Goal: Book appointment/travel/reservation

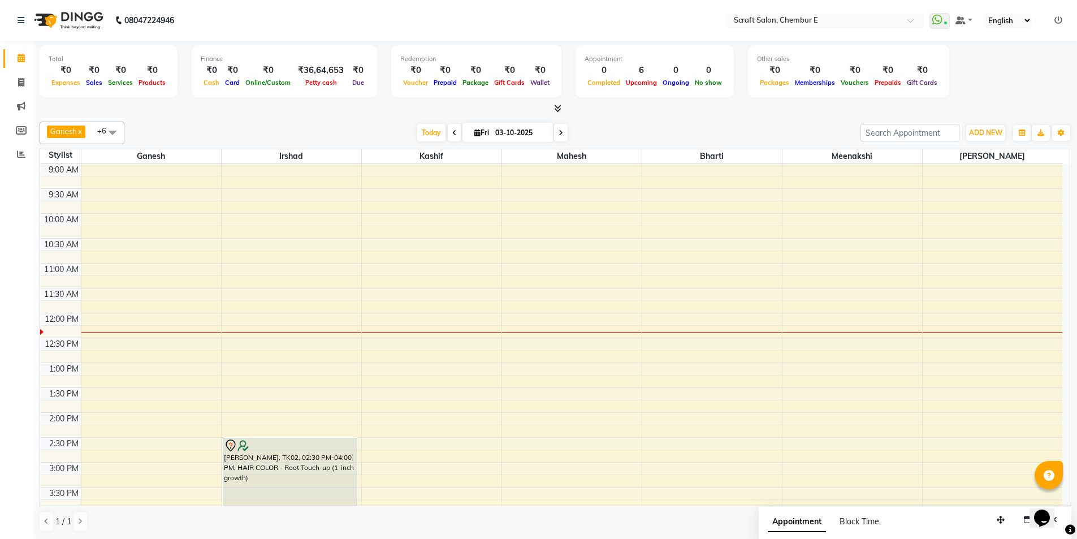
scroll to position [29, 0]
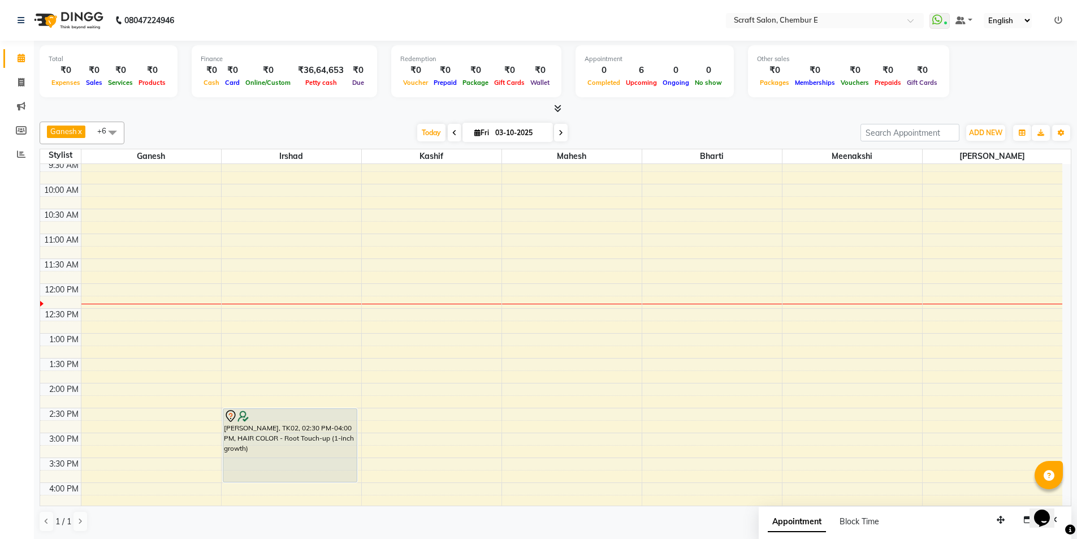
click at [558, 111] on icon at bounding box center [557, 108] width 7 height 8
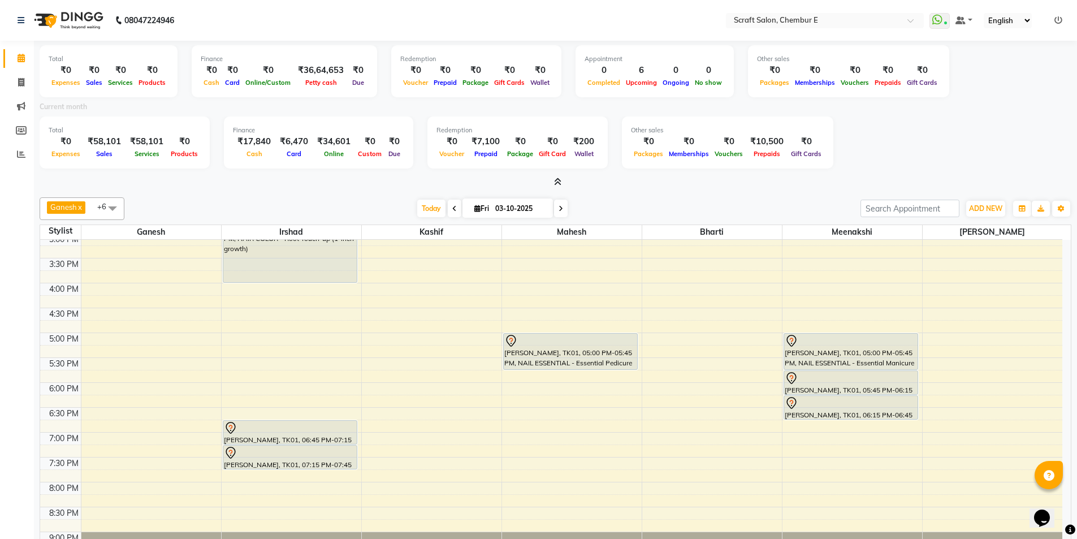
scroll to position [0, 0]
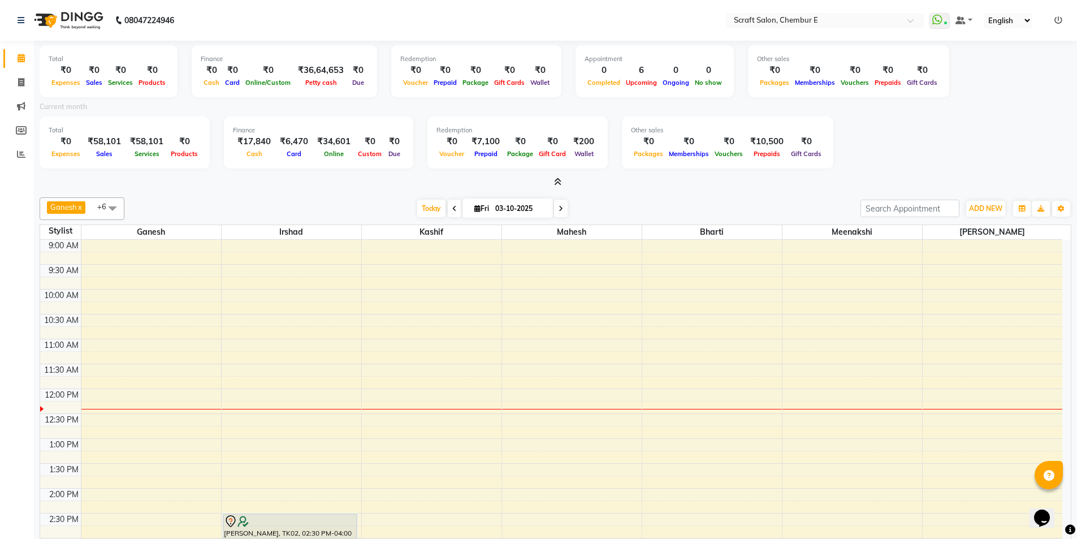
click at [557, 180] on icon at bounding box center [557, 182] width 7 height 8
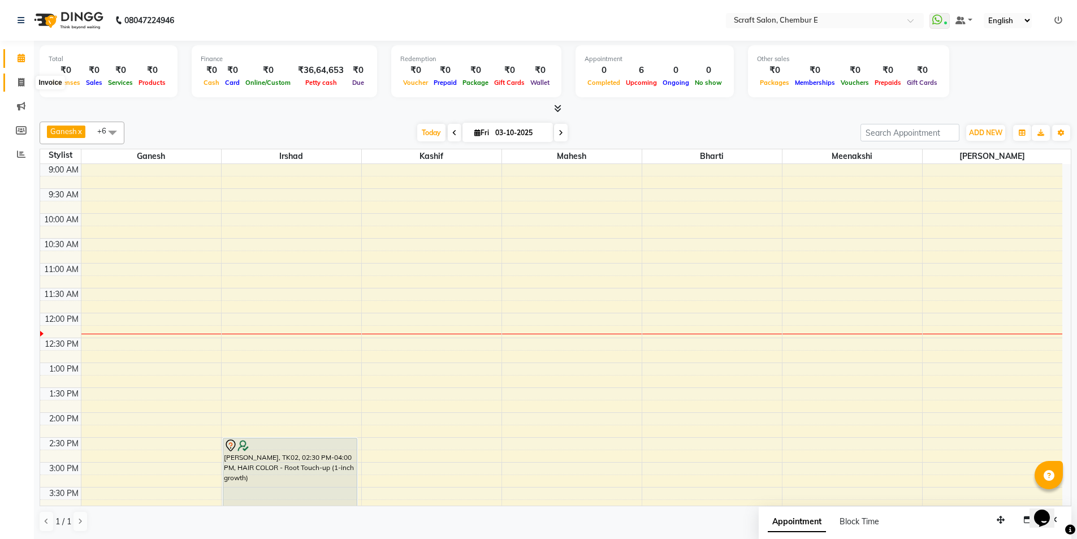
click at [20, 84] on icon at bounding box center [21, 82] width 6 height 8
select select "service"
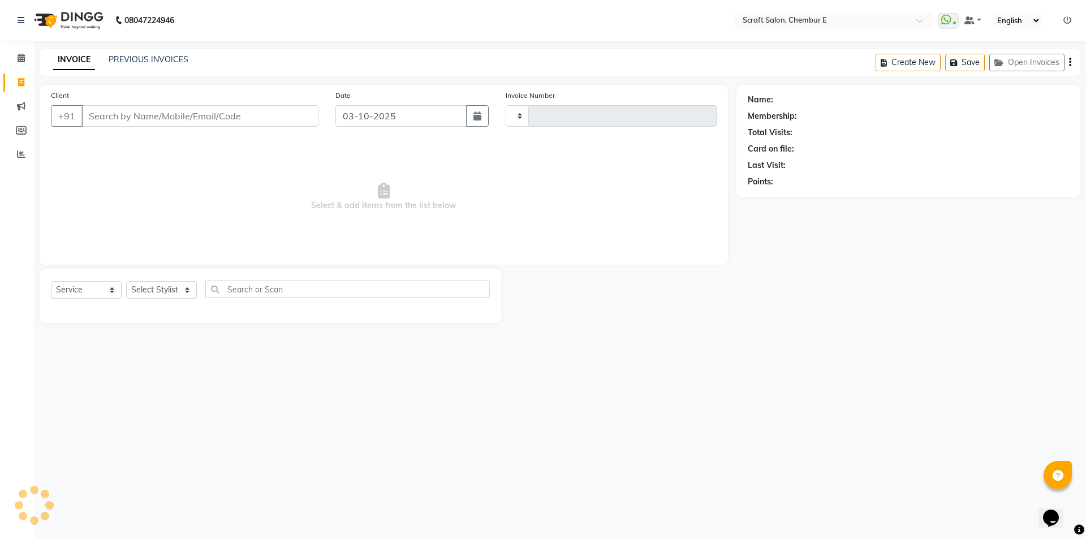
type input "1599"
select select "3922"
click at [189, 288] on select "Select Stylist Bharti Frontdesk Ganesh [PERSON_NAME] Mahesh Meenakshi [PERSON_N…" at bounding box center [161, 290] width 71 height 18
select select "19818"
click at [126, 281] on select "Select Stylist Bharti Frontdesk Ganesh [PERSON_NAME] Mahesh Meenakshi [PERSON_N…" at bounding box center [161, 290] width 71 height 18
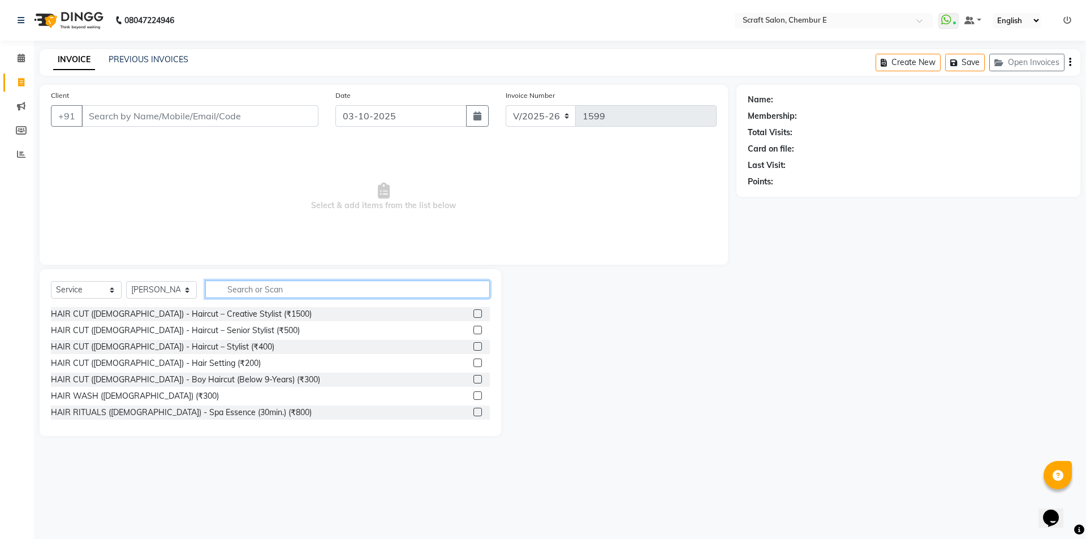
click at [267, 284] on input "text" at bounding box center [347, 290] width 284 height 18
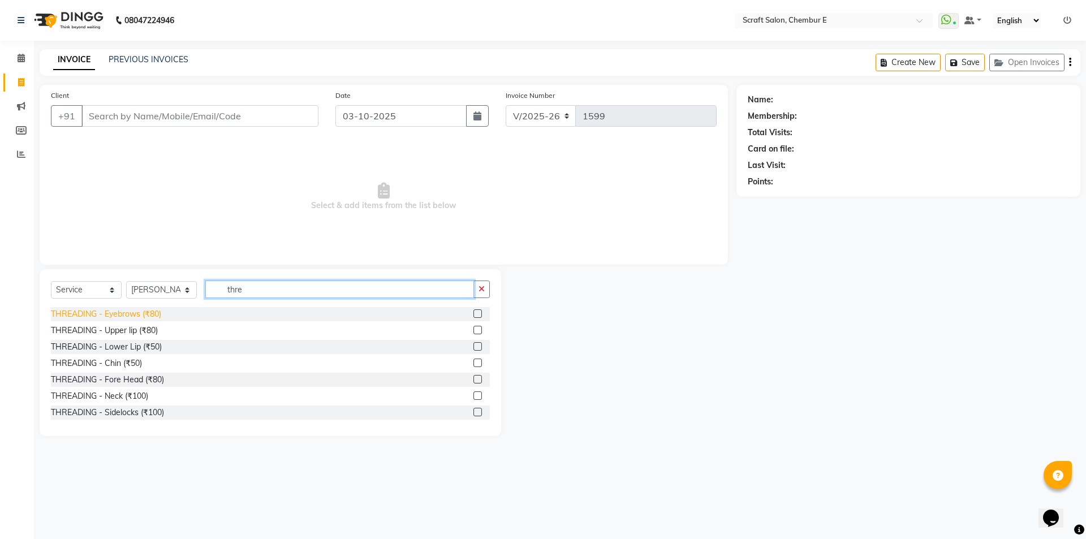
type input "thre"
click at [128, 312] on div "THREADING - Eyebrows (₹80)" at bounding box center [106, 314] width 110 height 12
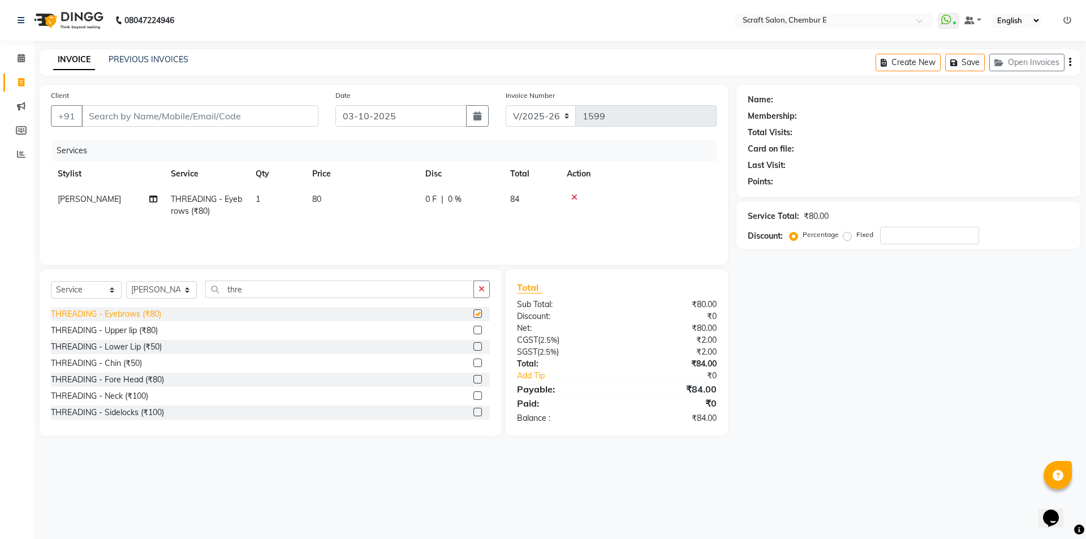
checkbox input "false"
click at [149, 327] on div "THREADING - Upper lip (₹80)" at bounding box center [104, 331] width 107 height 12
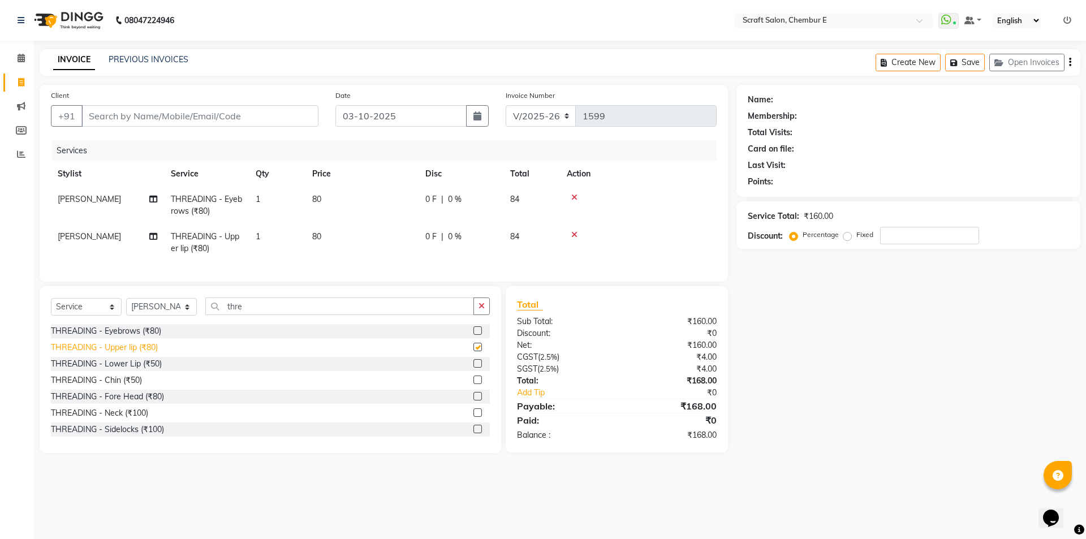
checkbox input "false"
click at [142, 124] on input "Client" at bounding box center [199, 115] width 237 height 21
type input "m"
type input "0"
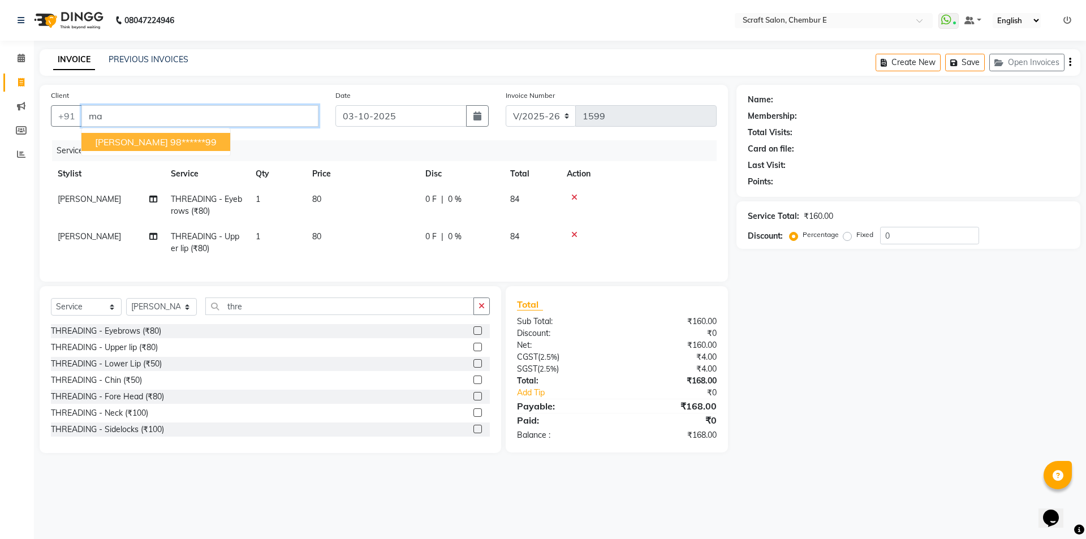
type input "m"
click at [174, 110] on input "Client" at bounding box center [199, 115] width 237 height 21
type input "m"
click at [120, 146] on span "[PERSON_NAME]" at bounding box center [131, 141] width 73 height 11
type input "75******56"
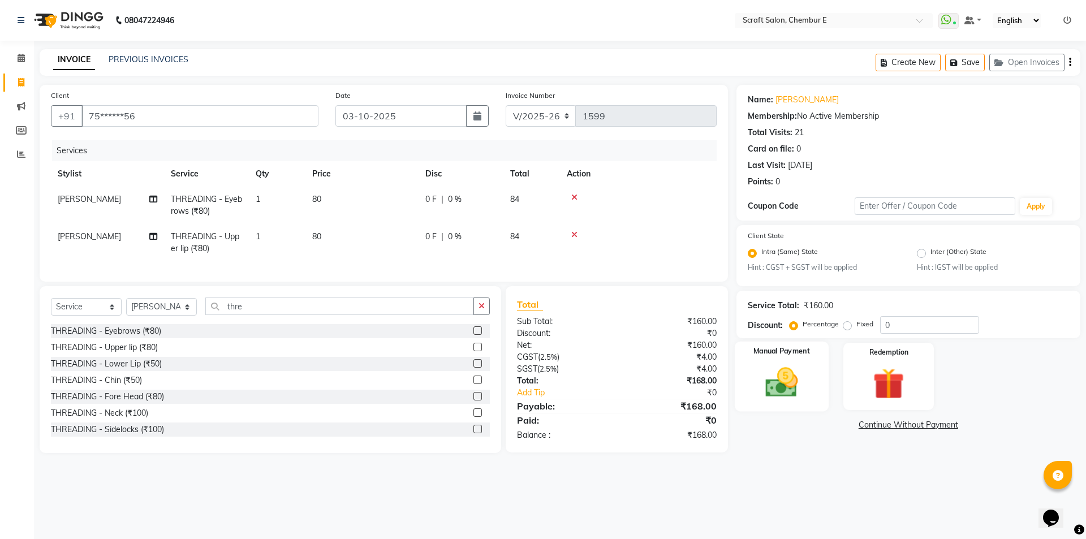
click at [794, 355] on label "Manual Payment" at bounding box center [781, 351] width 57 height 11
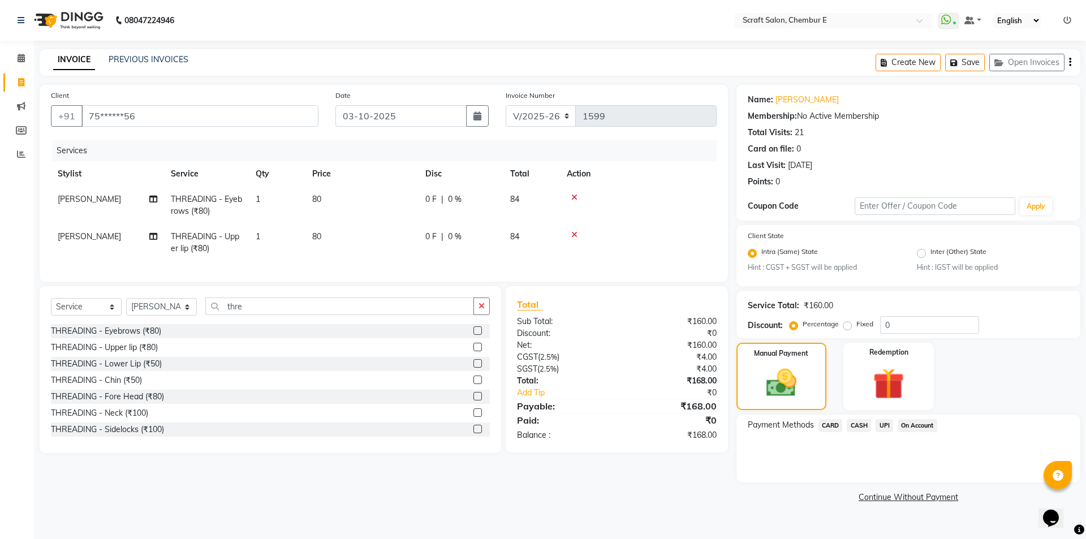
click at [860, 428] on span "CASH" at bounding box center [859, 425] width 24 height 13
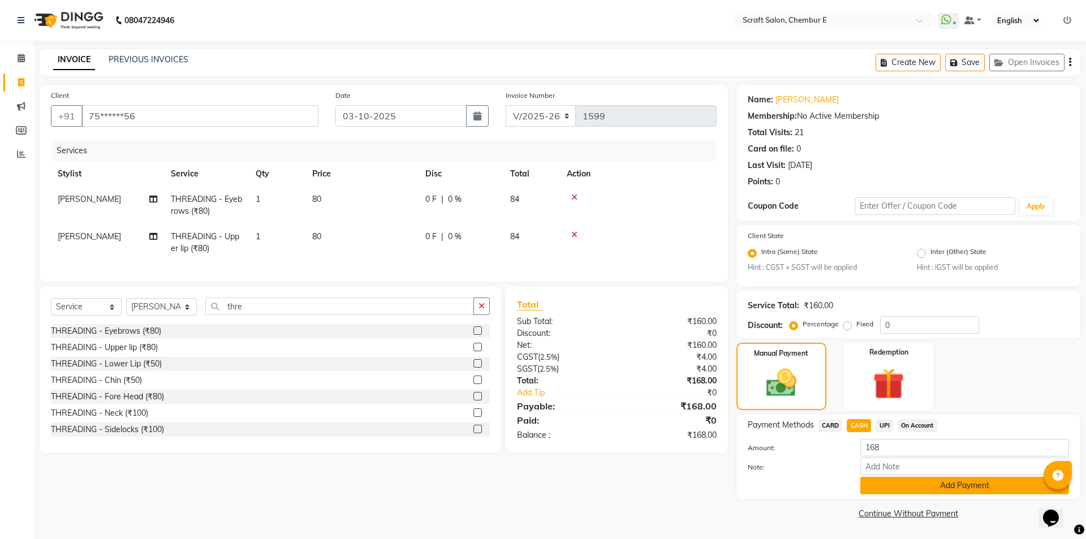
click at [939, 482] on button "Add Payment" at bounding box center [964, 486] width 209 height 18
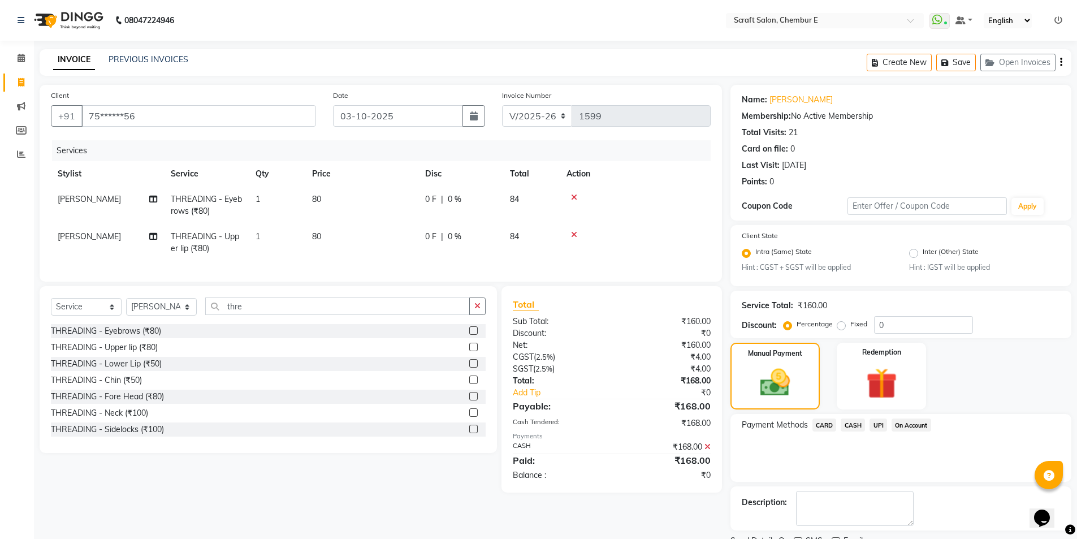
scroll to position [47, 0]
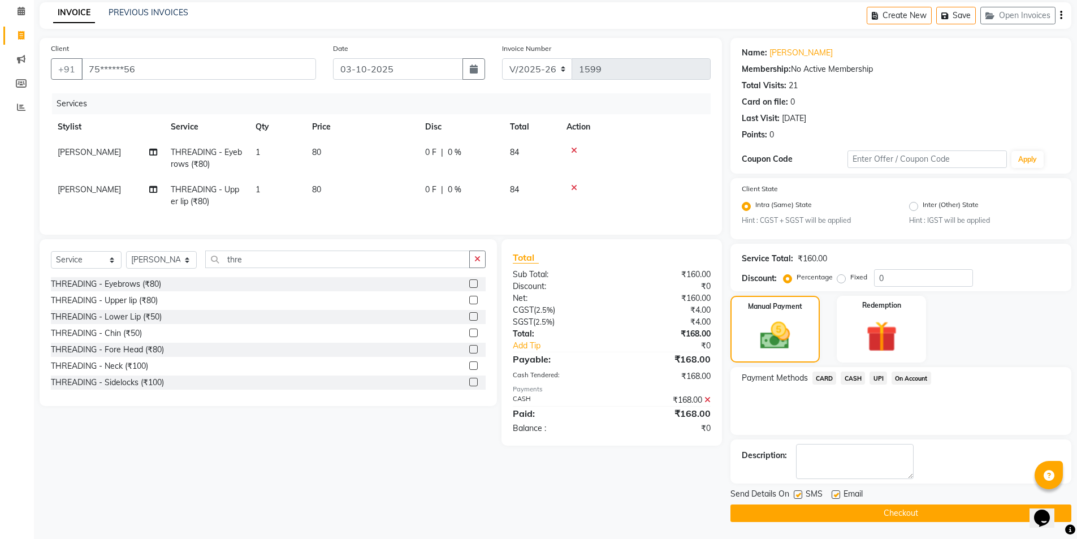
click at [838, 494] on label at bounding box center [836, 494] width 8 height 8
click at [838, 494] on input "checkbox" at bounding box center [835, 495] width 7 height 7
checkbox input "false"
click at [855, 508] on button "Checkout" at bounding box center [901, 514] width 341 height 18
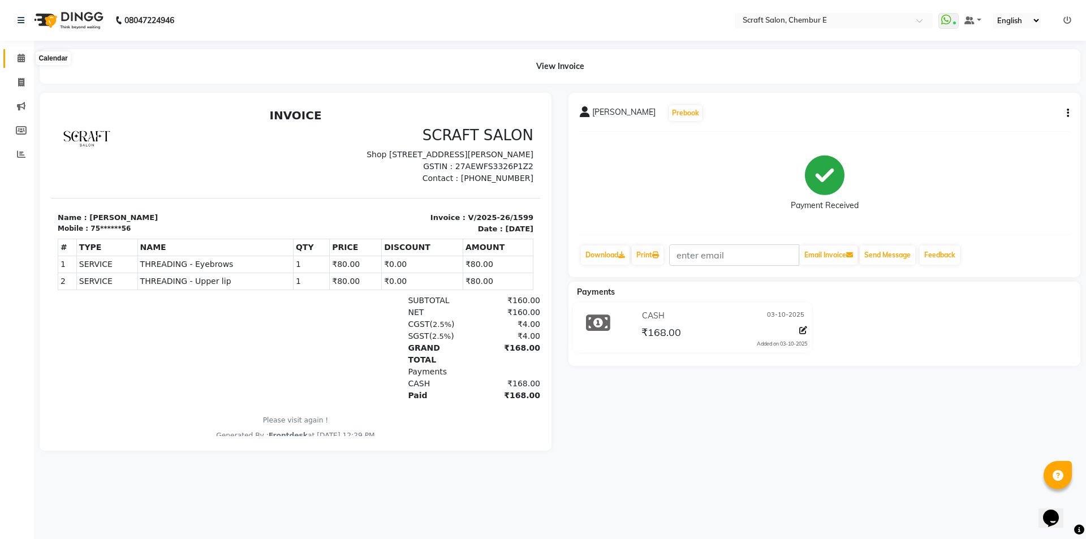
click at [20, 58] on icon at bounding box center [21, 58] width 7 height 8
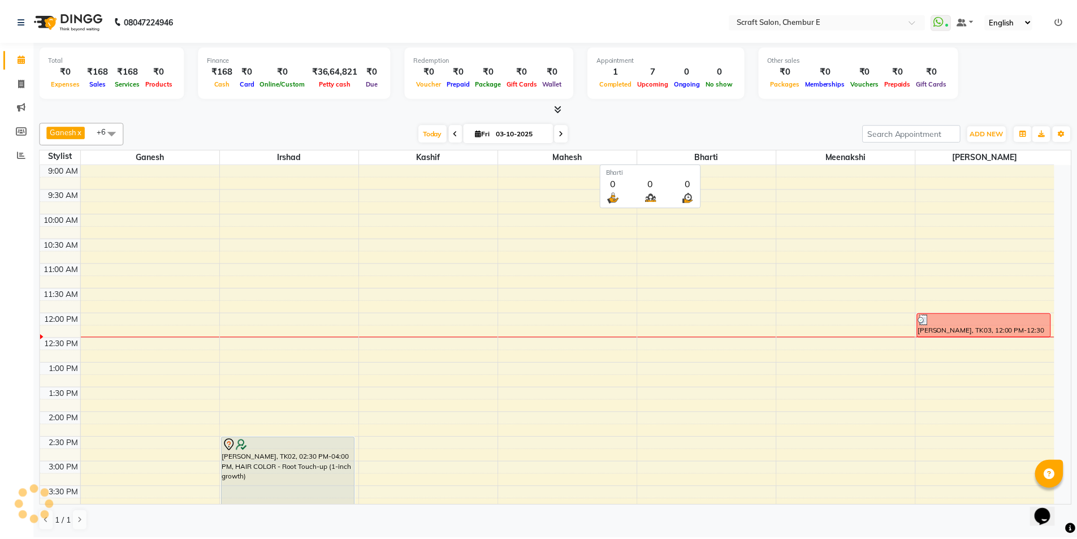
scroll to position [150, 0]
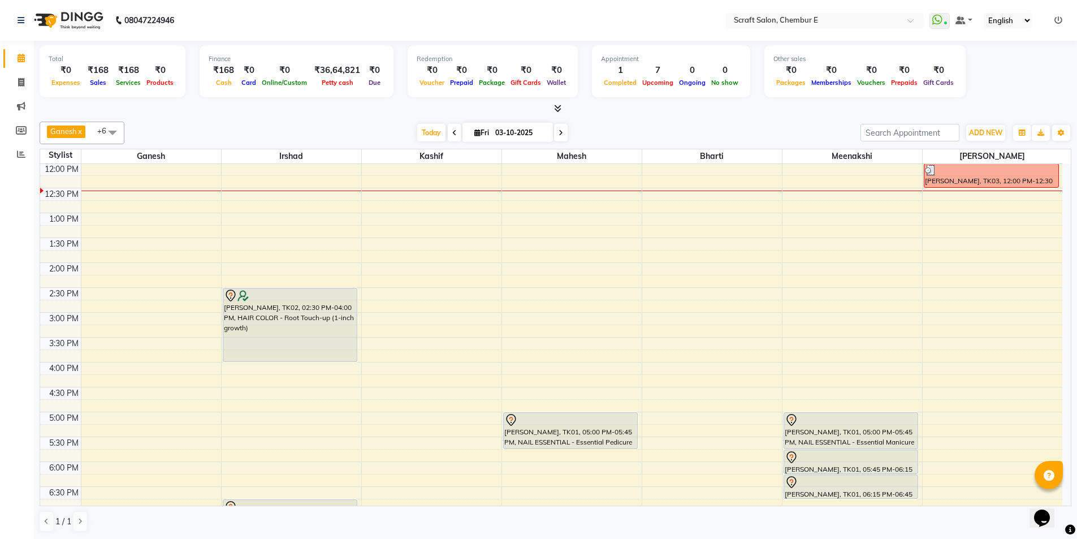
click at [546, 136] on input "03-10-2025" at bounding box center [520, 132] width 57 height 17
select select "10"
select select "2025"
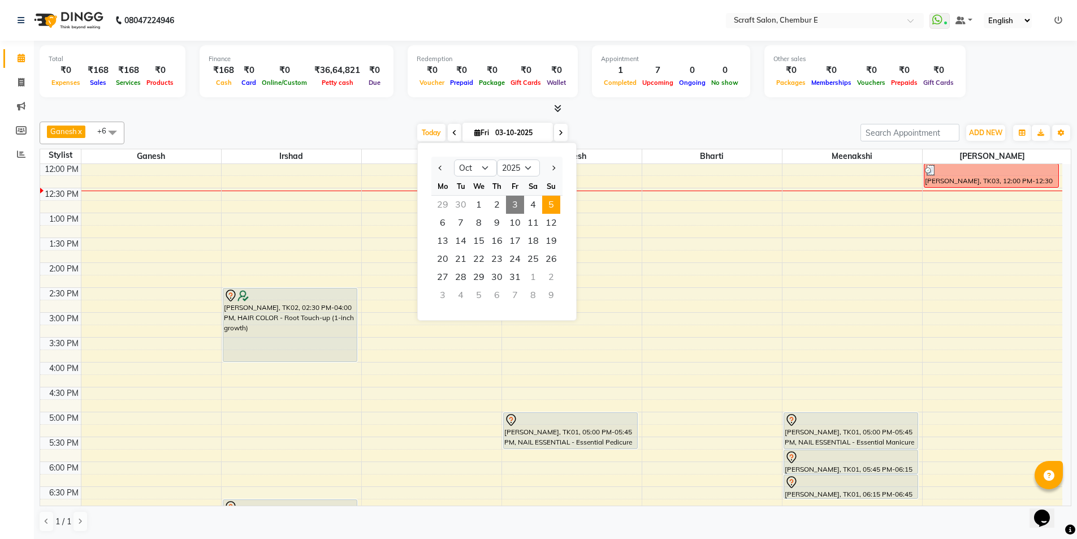
click at [551, 206] on span "5" at bounding box center [551, 205] width 18 height 18
type input "05-10-2025"
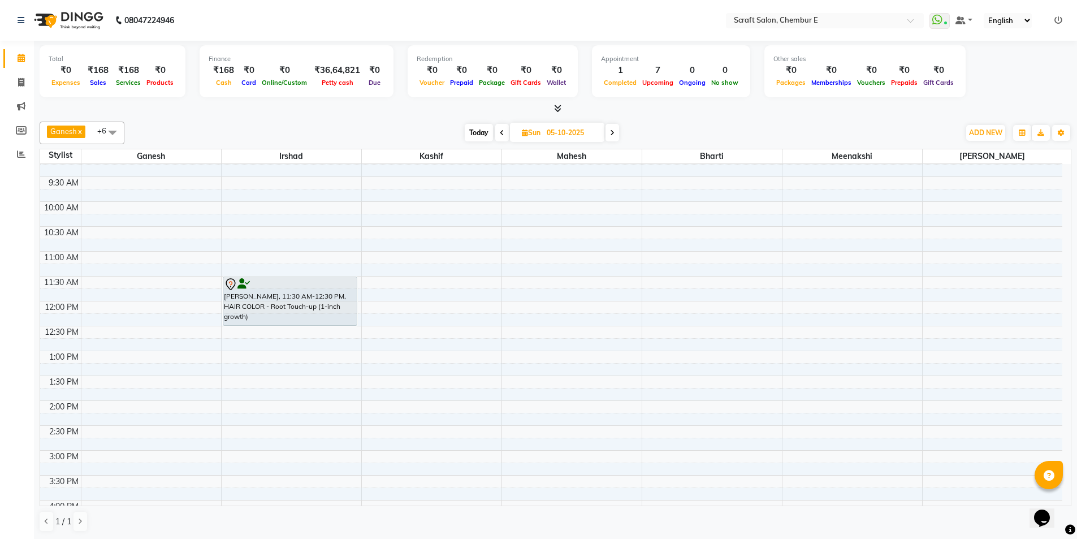
scroll to position [0, 0]
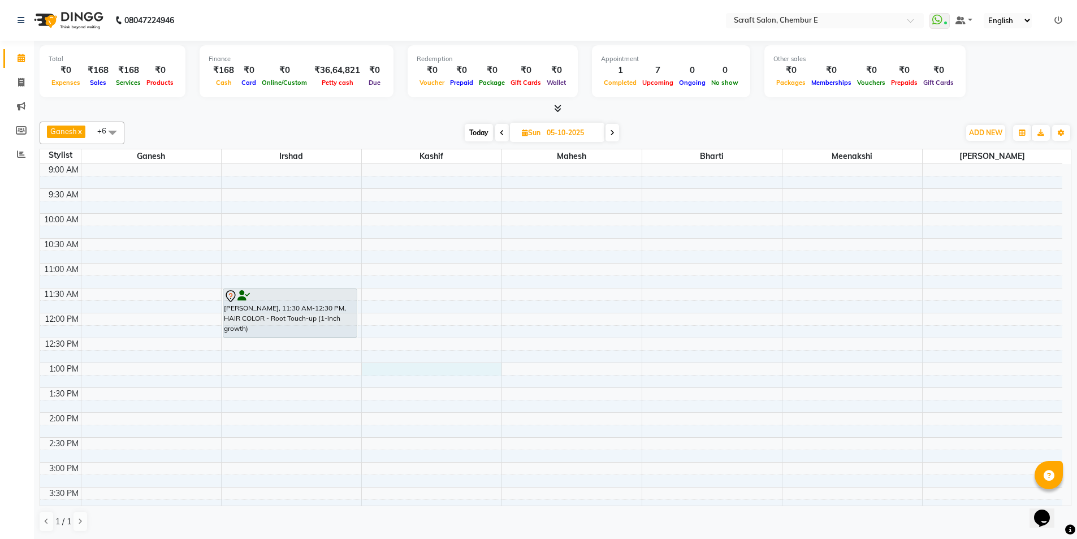
click at [401, 365] on div "9:00 AM 9:30 AM 10:00 AM 10:30 AM 11:00 AM 11:30 AM 12:00 PM 12:30 PM 1:00 PM 1…" at bounding box center [551, 487] width 1023 height 646
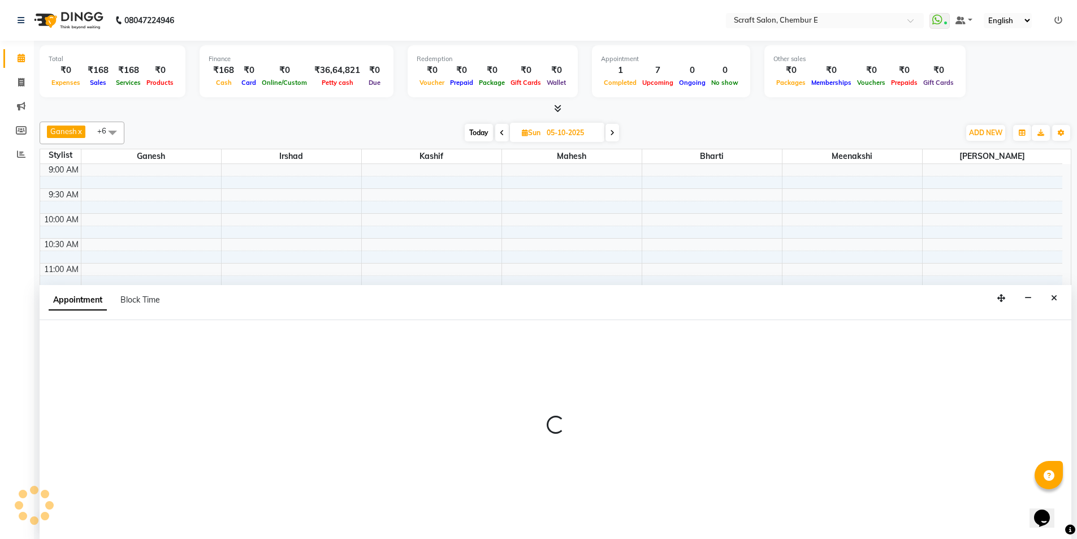
scroll to position [1, 0]
select select "24787"
select select "780"
select select "tentative"
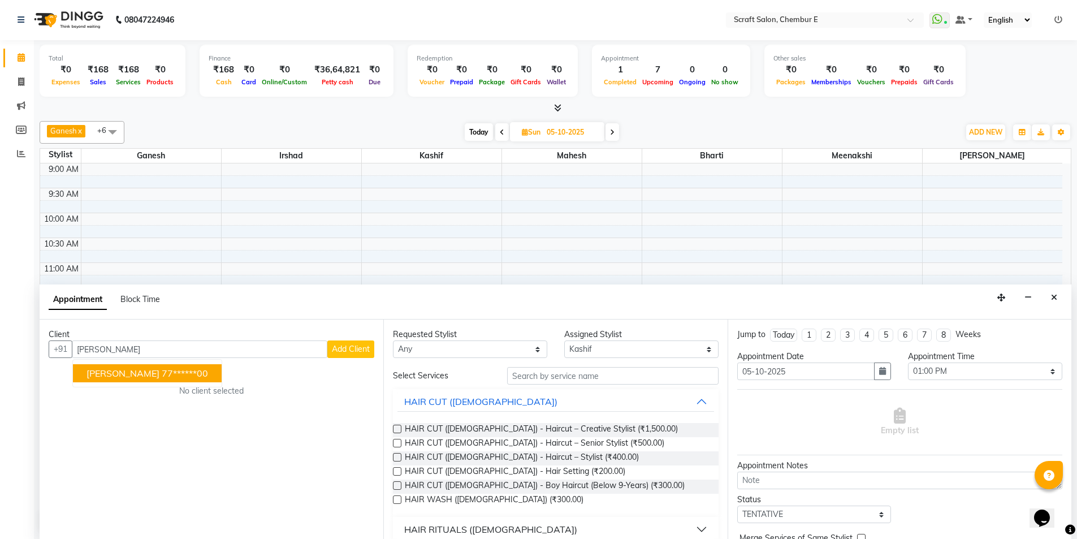
click at [144, 379] on button "[PERSON_NAME] 77******00" at bounding box center [147, 373] width 149 height 18
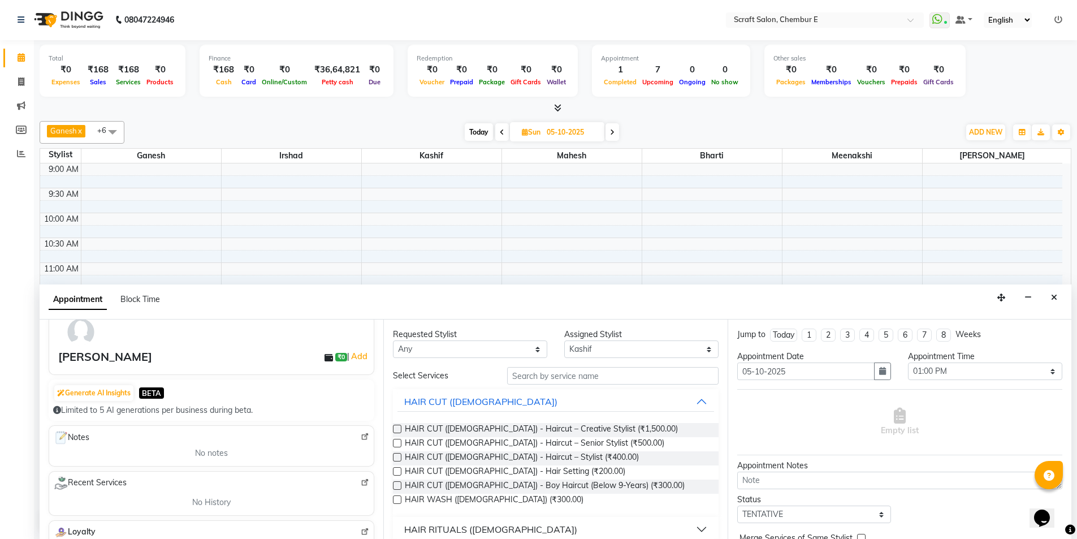
scroll to position [0, 0]
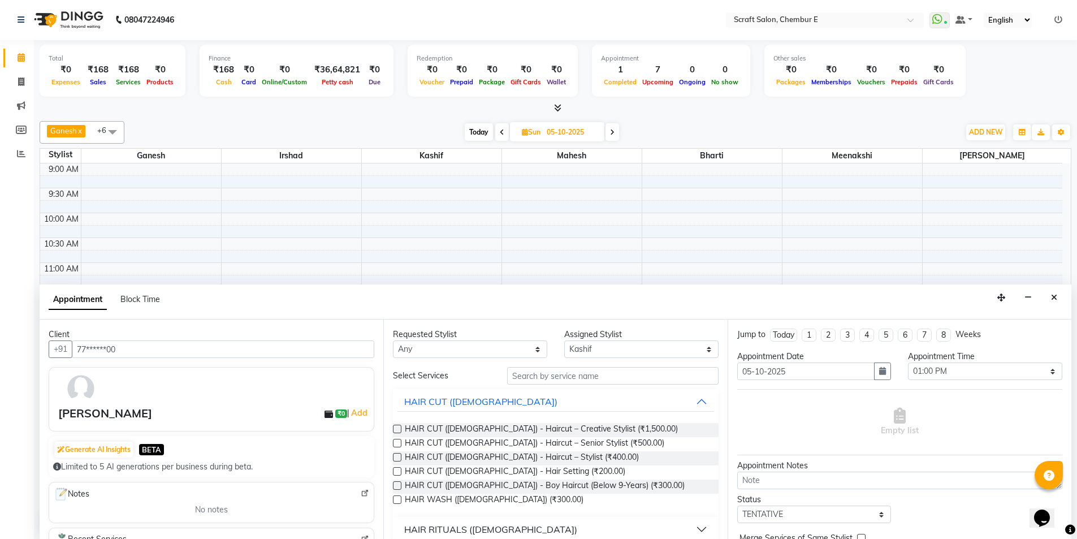
type input "77******00"
click at [697, 350] on select "Select Bharti Ganesh [PERSON_NAME] Mahesh Meenakshi [PERSON_NAME]" at bounding box center [641, 349] width 154 height 18
select select "81195"
click at [564, 340] on select "Select Bharti Ganesh [PERSON_NAME] Mahesh Meenakshi [PERSON_NAME]" at bounding box center [641, 349] width 154 height 18
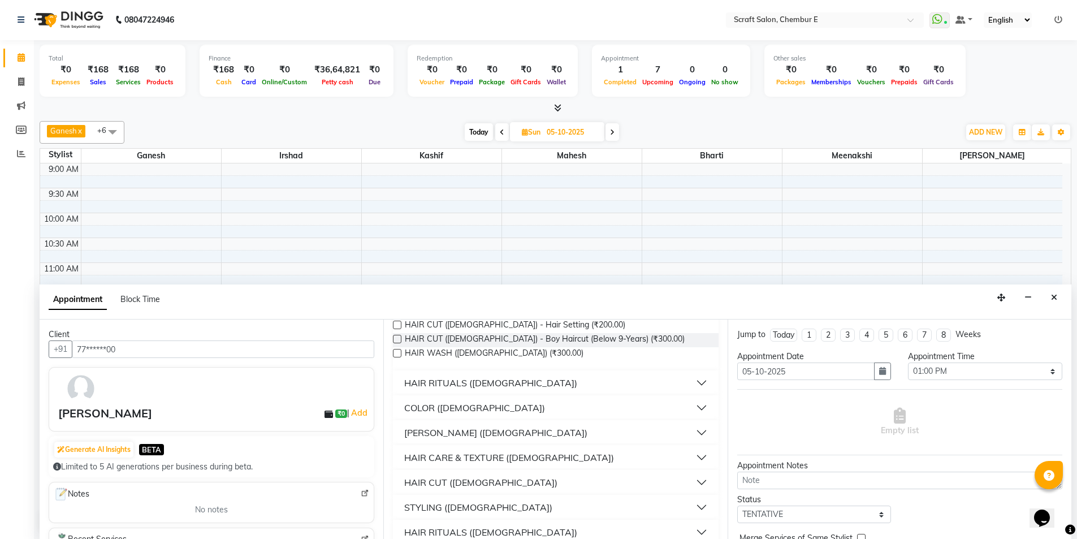
scroll to position [158, 0]
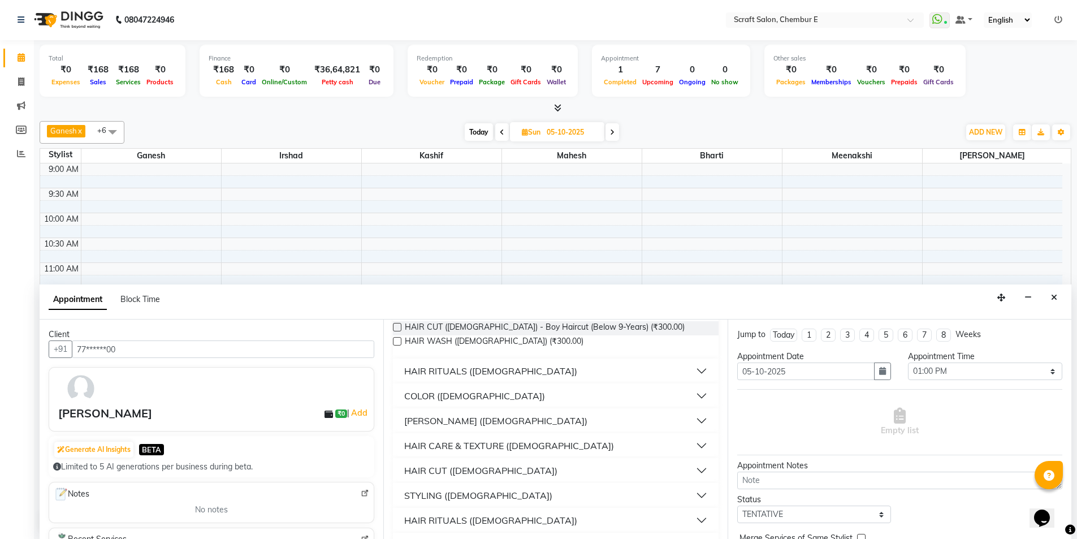
click at [695, 472] on button "HAIR CUT ([DEMOGRAPHIC_DATA])" at bounding box center [556, 470] width 316 height 20
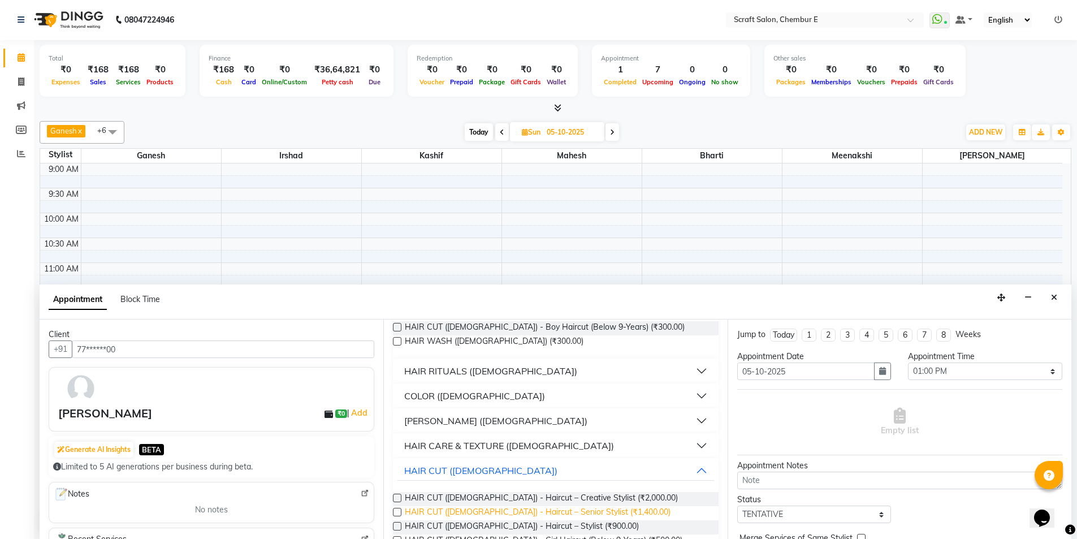
click at [567, 516] on span "HAIR CUT ([DEMOGRAPHIC_DATA]) - Haircut – Senior Stylist (₹1,400.00)" at bounding box center [538, 513] width 266 height 14
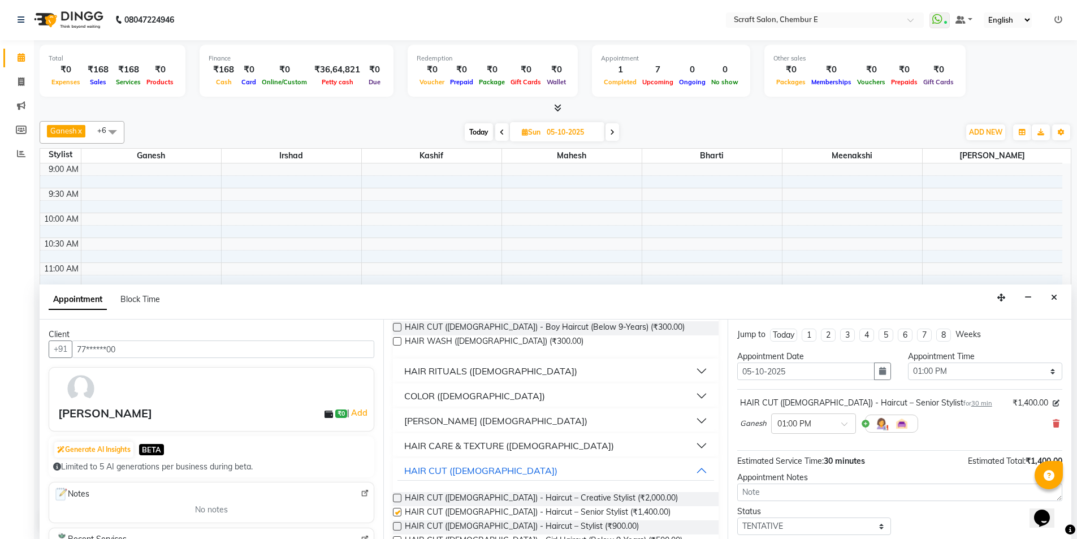
checkbox input "false"
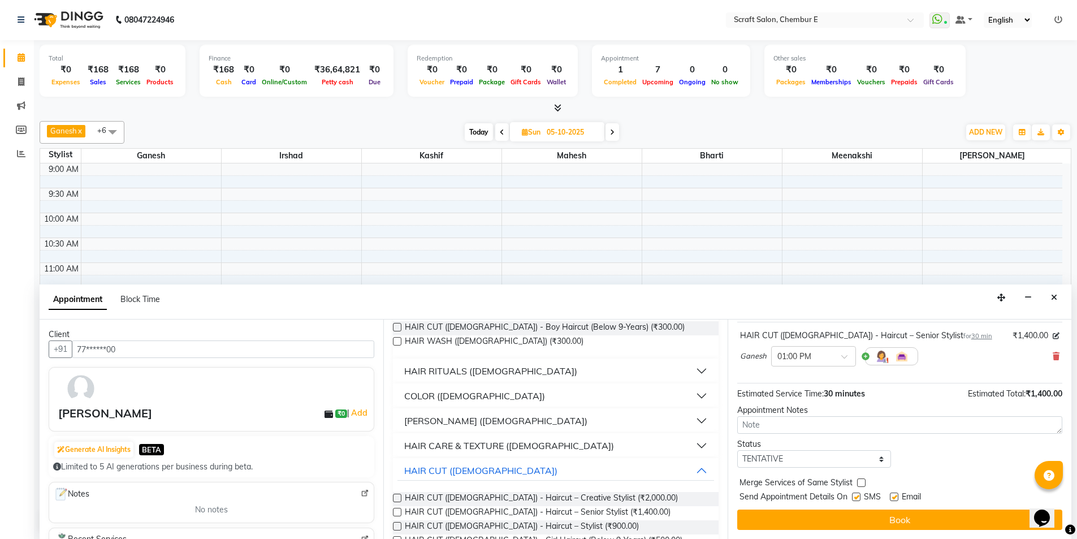
click at [898, 497] on label at bounding box center [894, 497] width 8 height 8
click at [898, 497] on input "checkbox" at bounding box center [893, 497] width 7 height 7
checkbox input "false"
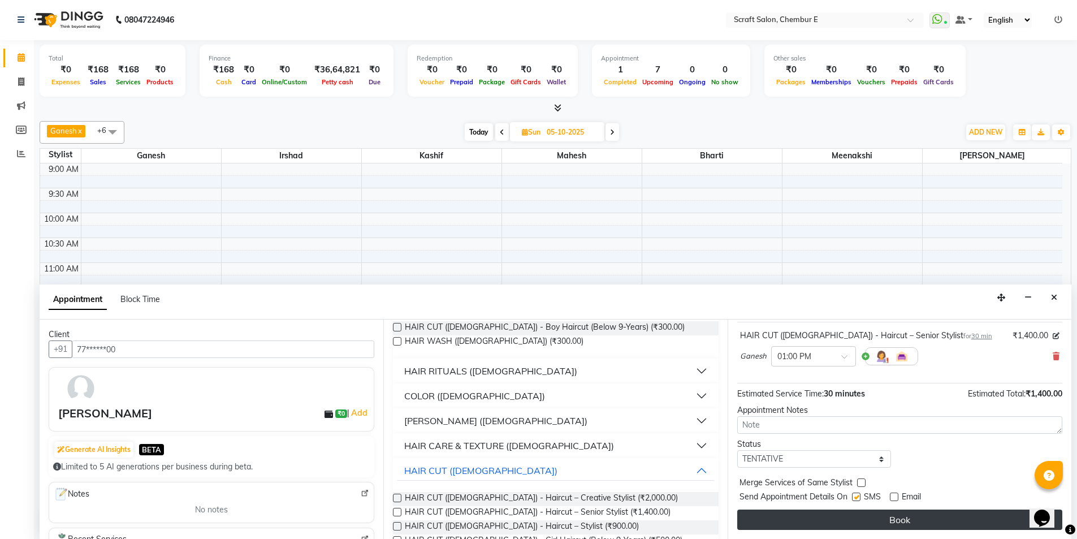
click at [893, 520] on button "Book" at bounding box center [900, 520] width 325 height 20
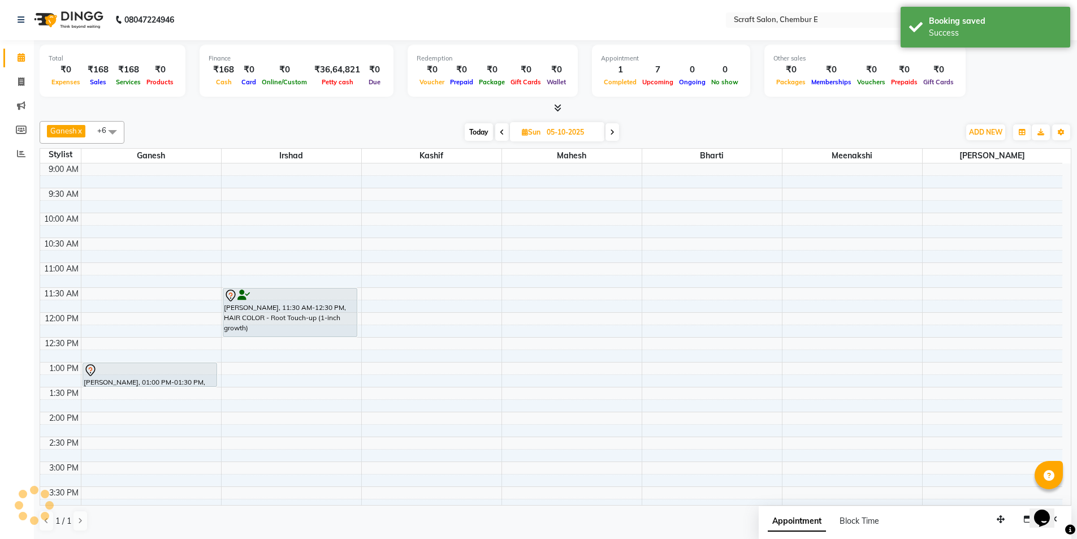
scroll to position [0, 0]
drag, startPoint x: 156, startPoint y: 386, endPoint x: 154, endPoint y: 409, distance: 22.7
click at [154, 409] on div "[PERSON_NAME], 01:00 PM-01:30 PM, HAIR CUT ([DEMOGRAPHIC_DATA]) - Haircut – Sen…" at bounding box center [151, 487] width 140 height 646
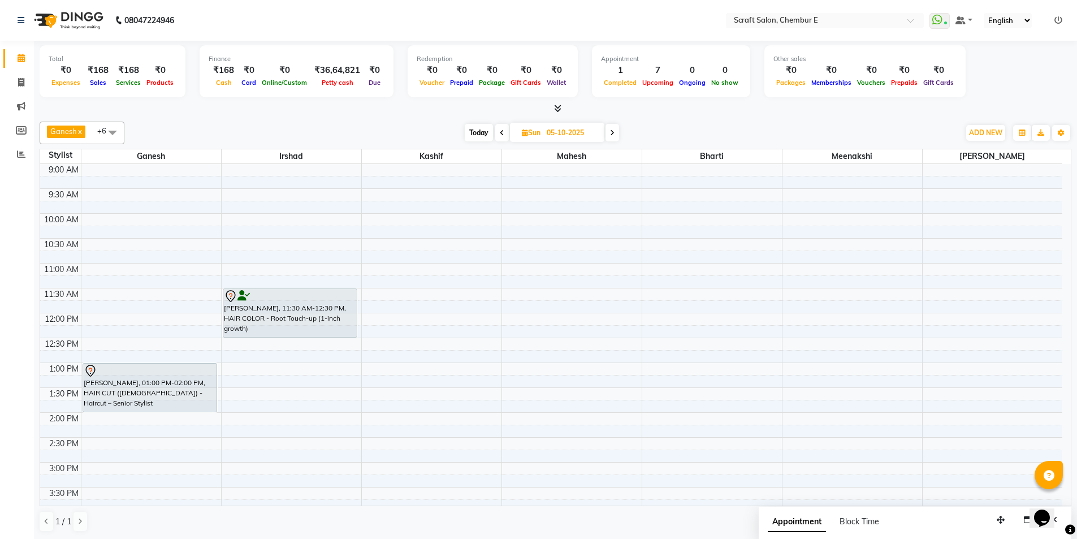
click at [1061, 16] on icon at bounding box center [1059, 20] width 8 height 8
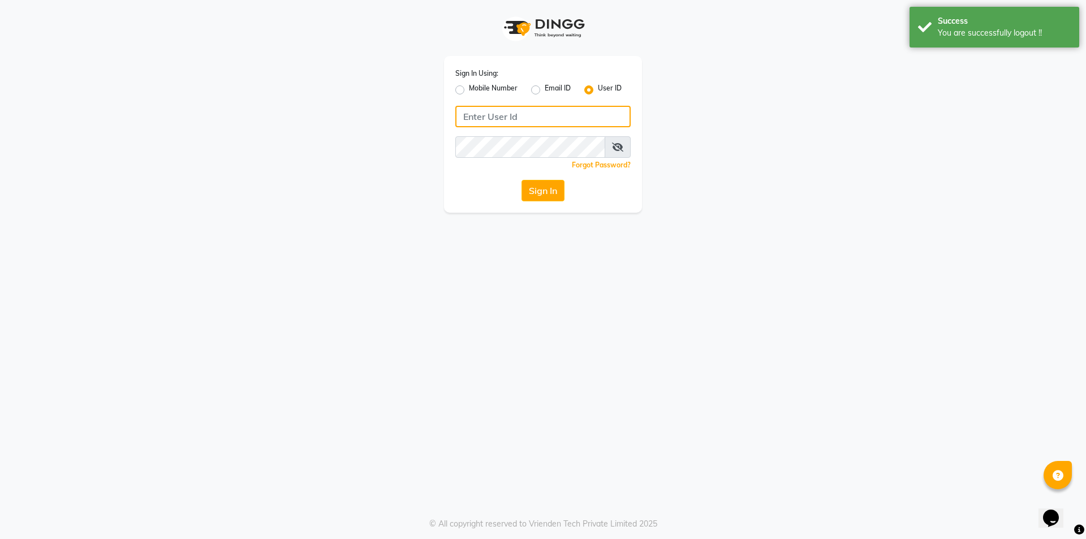
type input "7304495333"
click at [469, 89] on label "Mobile Number" at bounding box center [493, 90] width 49 height 14
click at [469, 89] on input "Mobile Number" at bounding box center [472, 86] width 7 height 7
radio input "true"
radio input "false"
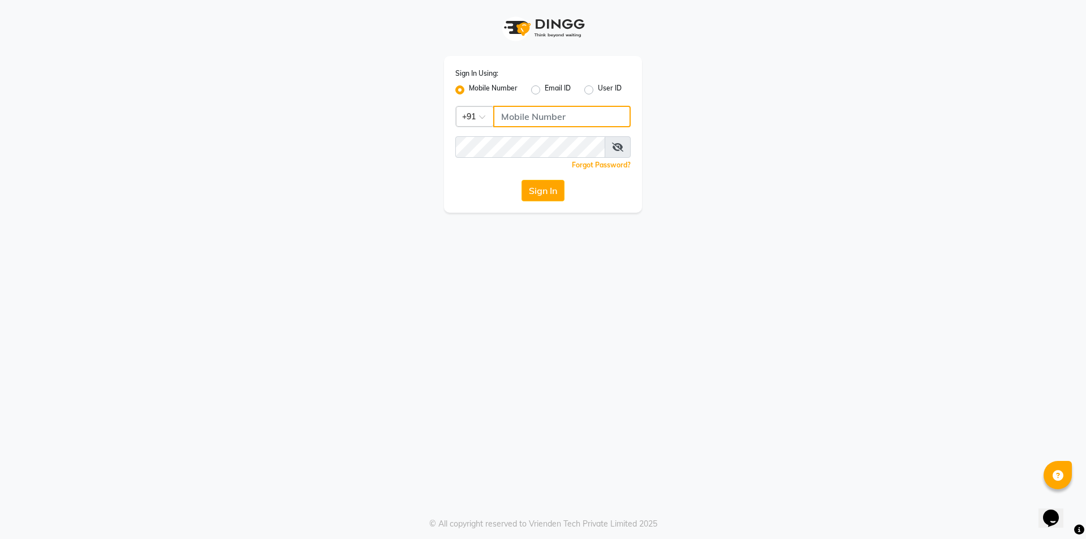
click at [503, 117] on input "Username" at bounding box center [561, 116] width 137 height 21
click at [518, 117] on input "740164951" at bounding box center [561, 116] width 137 height 21
type input "7400164951"
click at [553, 356] on div "Sign In Using: Mobile Number Email ID User ID Country Code × [PHONE_NUMBER] Rem…" at bounding box center [543, 269] width 1086 height 539
click at [554, 187] on button "Sign In" at bounding box center [542, 190] width 43 height 21
